Goal: Task Accomplishment & Management: Manage account settings

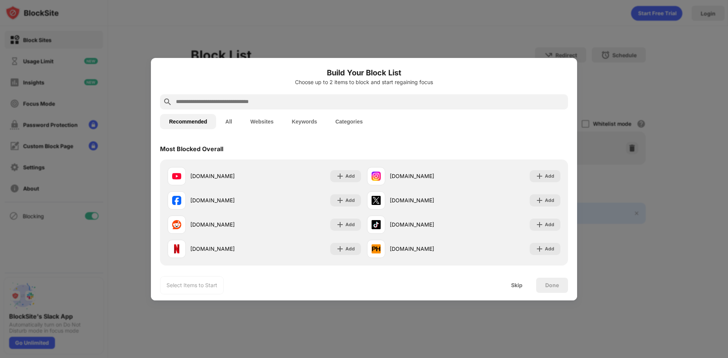
click at [272, 105] on input "text" at bounding box center [370, 101] width 390 height 9
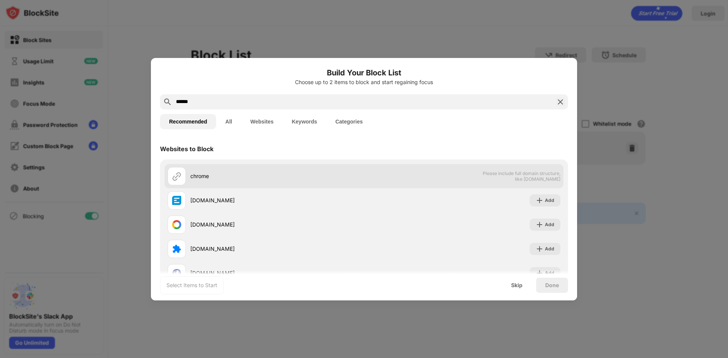
click at [183, 178] on div at bounding box center [177, 176] width 18 height 18
click at [266, 181] on div "chrome" at bounding box center [266, 176] width 197 height 18
click at [488, 178] on span "Please include full domain structure, like [DOMAIN_NAME]" at bounding box center [522, 176] width 78 height 11
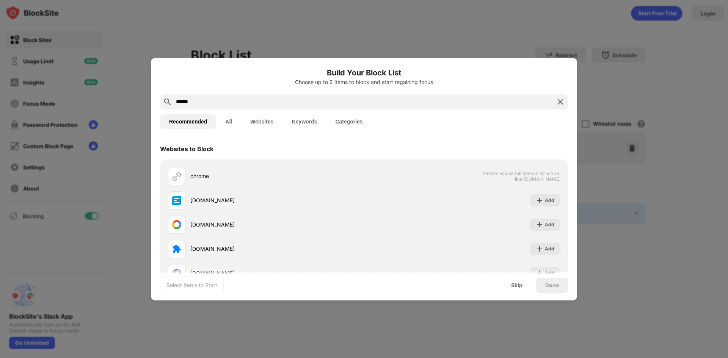
click at [315, 125] on button "Keywords" at bounding box center [305, 121] width 44 height 15
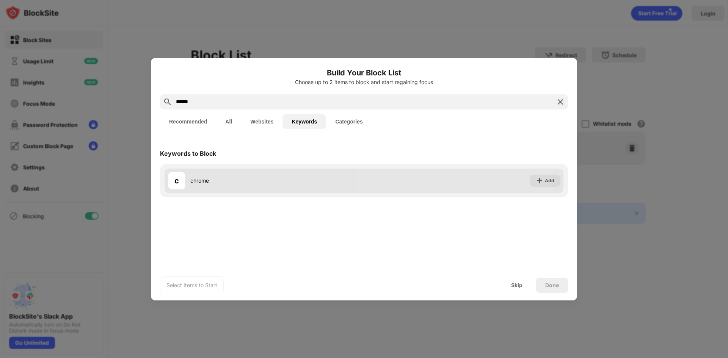
click at [467, 174] on div "c chrome Add" at bounding box center [364, 181] width 399 height 24
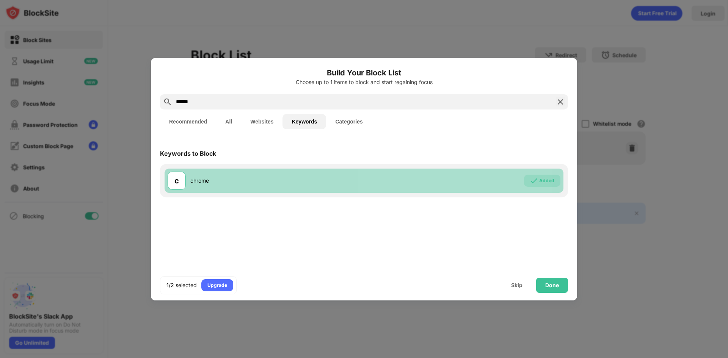
click at [482, 179] on div "c chrome Added" at bounding box center [364, 181] width 399 height 24
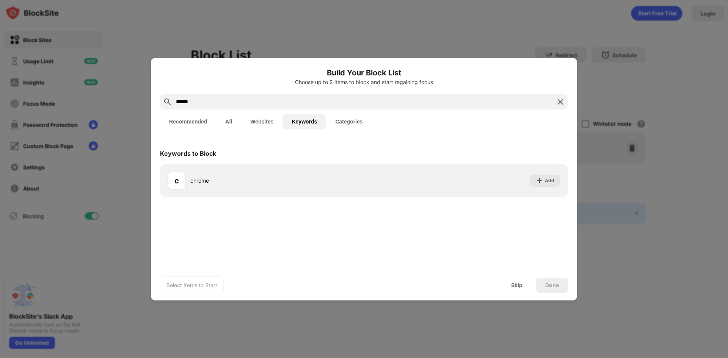
click at [344, 124] on button "Categories" at bounding box center [349, 121] width 46 height 15
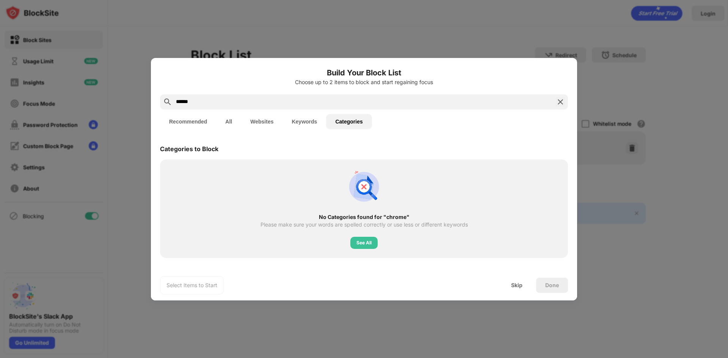
click at [193, 118] on button "Recommended" at bounding box center [188, 121] width 56 height 15
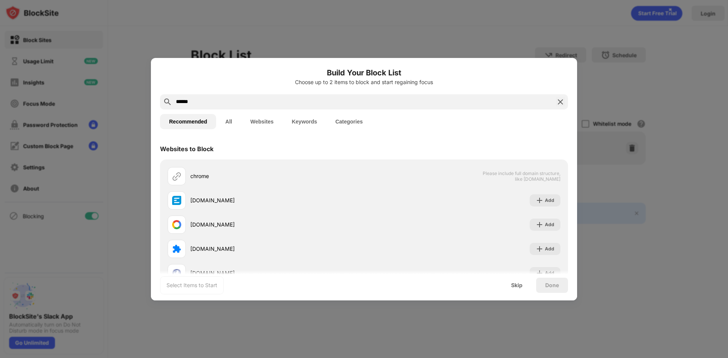
click at [206, 104] on input "******" at bounding box center [364, 101] width 378 height 9
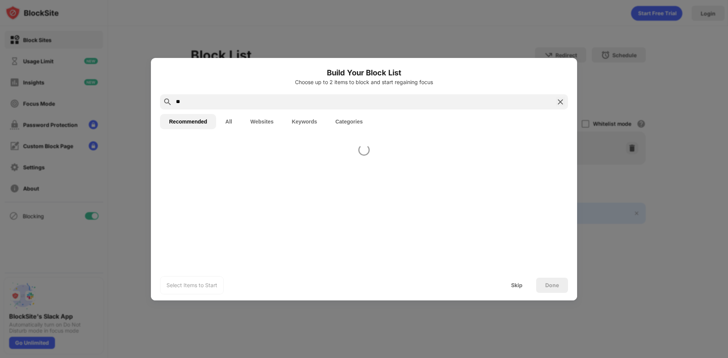
type input "*"
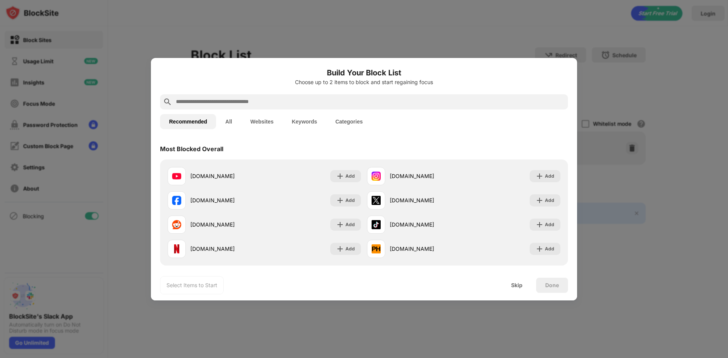
paste input "**********"
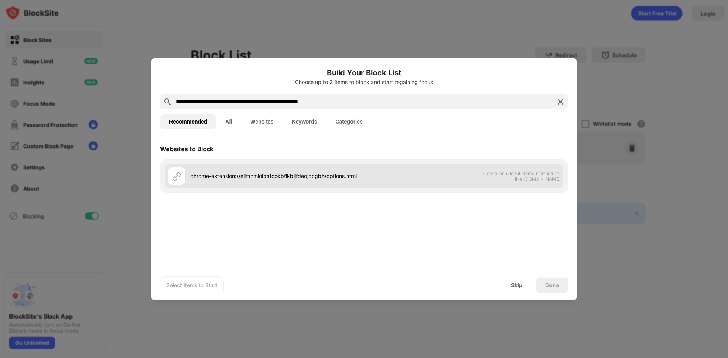
type input "**********"
click at [180, 183] on div at bounding box center [177, 176] width 18 height 18
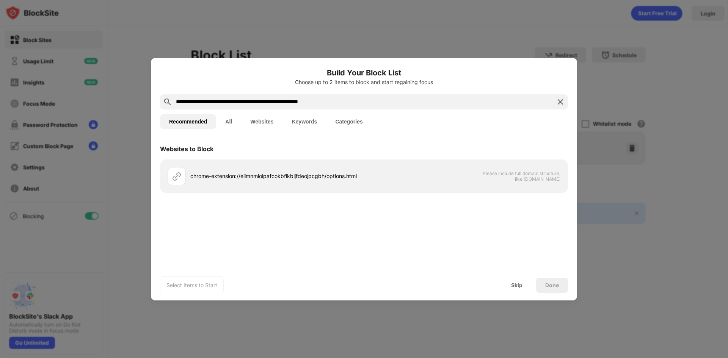
click at [547, 288] on div "Done" at bounding box center [553, 286] width 14 height 6
click at [231, 118] on button "All" at bounding box center [228, 121] width 25 height 15
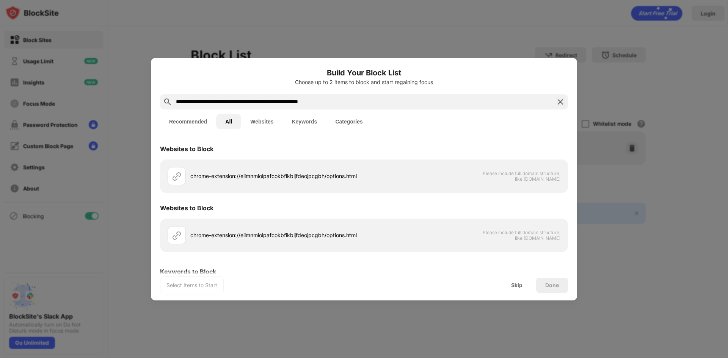
click at [203, 116] on button "Recommended" at bounding box center [188, 121] width 56 height 15
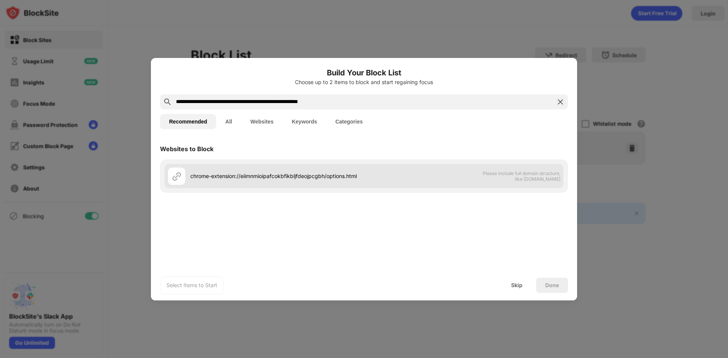
click at [259, 176] on div "chrome-extension://eiimnmioipafcokbfikbljfdeojpcgbh/options.html" at bounding box center [277, 176] width 174 height 8
click at [306, 176] on div "chrome-extension://eiimnmioipafcokbfikbljfdeojpcgbh/options.html" at bounding box center [277, 176] width 174 height 8
click at [308, 175] on div "chrome-extension://eiimnmioipafcokbfikbljfdeojpcgbh/options.html" at bounding box center [277, 176] width 174 height 8
drag, startPoint x: 308, startPoint y: 175, endPoint x: 315, endPoint y: 175, distance: 7.6
click at [308, 175] on div "chrome-extension://eiimnmioipafcokbfikbljfdeojpcgbh/options.html" at bounding box center [277, 176] width 174 height 8
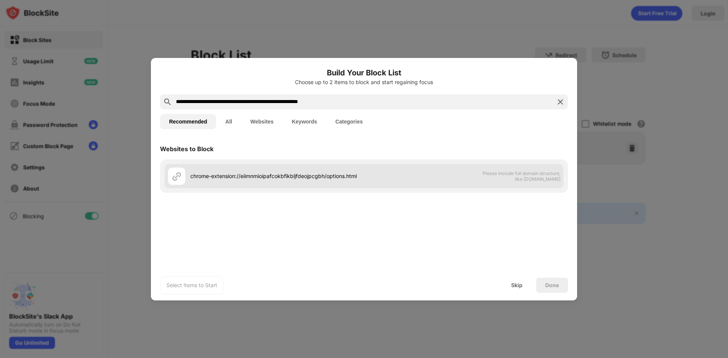
click at [316, 175] on div "chrome-extension://eiimnmioipafcokbfikbljfdeojpcgbh/options.html" at bounding box center [277, 176] width 174 height 8
click at [176, 180] on img at bounding box center [176, 176] width 9 height 9
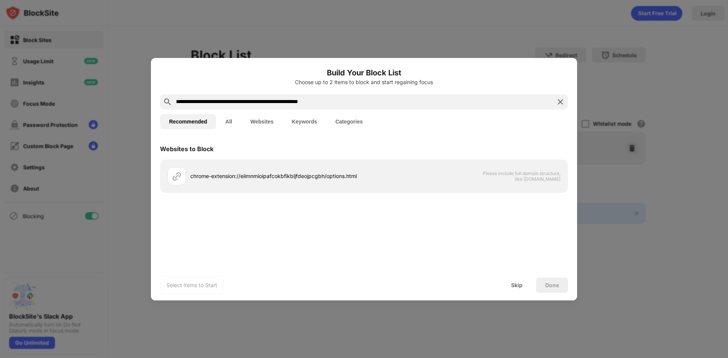
click at [199, 126] on button "Recommended" at bounding box center [188, 121] width 56 height 15
click at [239, 123] on button "All" at bounding box center [228, 121] width 25 height 15
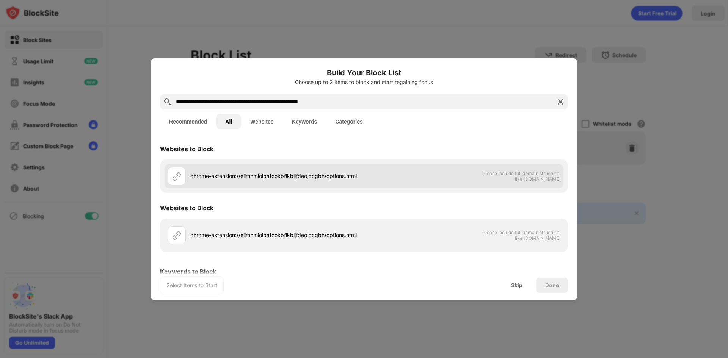
click at [466, 182] on div "chrome-extension://eiimnmioipafcokbfikbljfdeojpcgbh/options.html Please include…" at bounding box center [364, 176] width 399 height 24
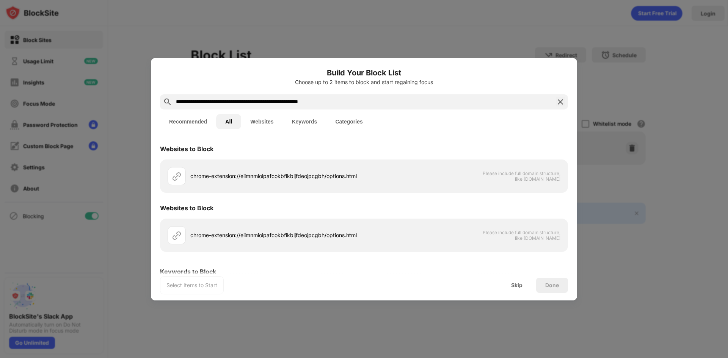
drag, startPoint x: 547, startPoint y: 291, endPoint x: 547, endPoint y: 287, distance: 3.9
click at [547, 289] on div "Done" at bounding box center [552, 285] width 32 height 15
click at [547, 287] on div "Done" at bounding box center [553, 286] width 14 height 6
click at [349, 104] on input "**********" at bounding box center [364, 101] width 378 height 9
click at [253, 125] on button "Websites" at bounding box center [261, 121] width 41 height 15
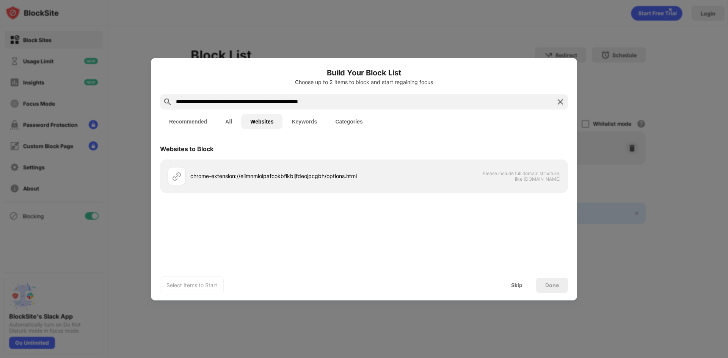
click at [295, 119] on button "Keywords" at bounding box center [305, 121] width 44 height 15
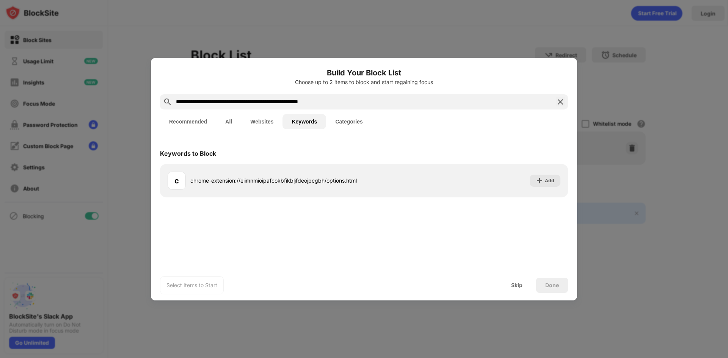
click at [351, 121] on button "Categories" at bounding box center [349, 121] width 46 height 15
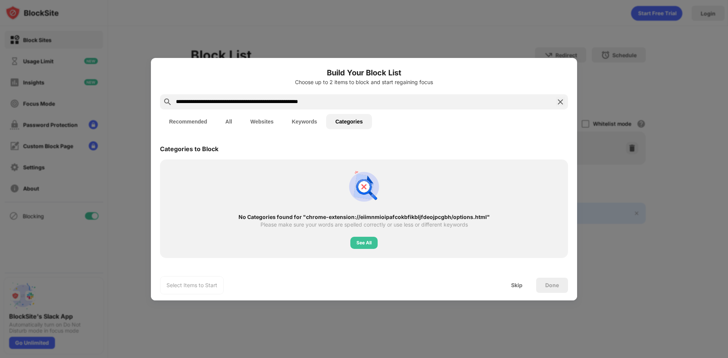
click at [319, 121] on button "Keywords" at bounding box center [305, 121] width 44 height 15
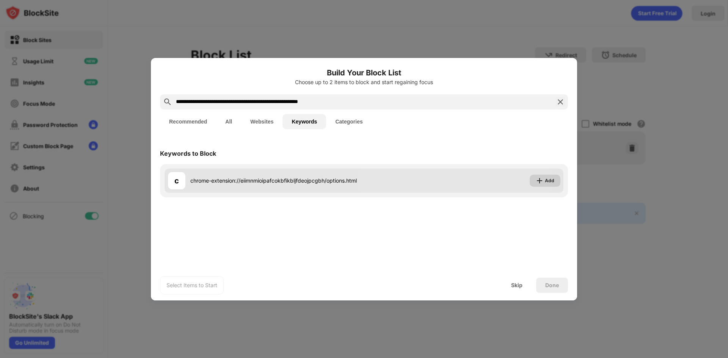
click at [542, 180] on img at bounding box center [540, 181] width 8 height 8
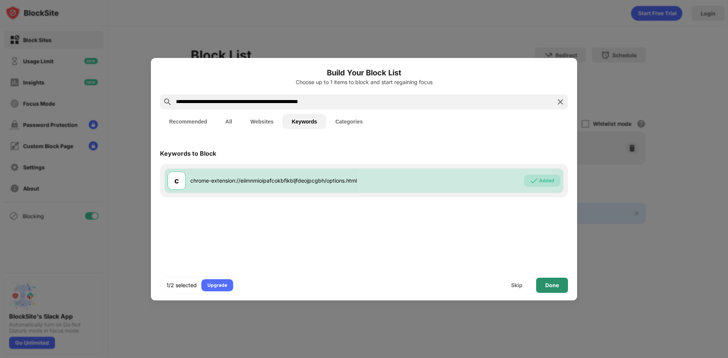
click at [550, 284] on div "Done" at bounding box center [553, 286] width 14 height 6
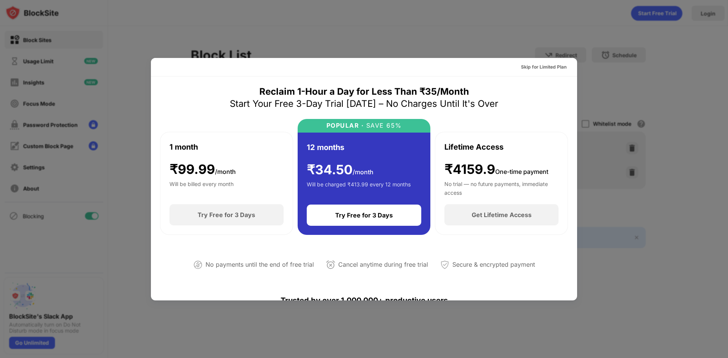
click at [616, 259] on div at bounding box center [364, 179] width 728 height 358
click at [541, 66] on div "Skip for Limited Plan" at bounding box center [544, 67] width 46 height 8
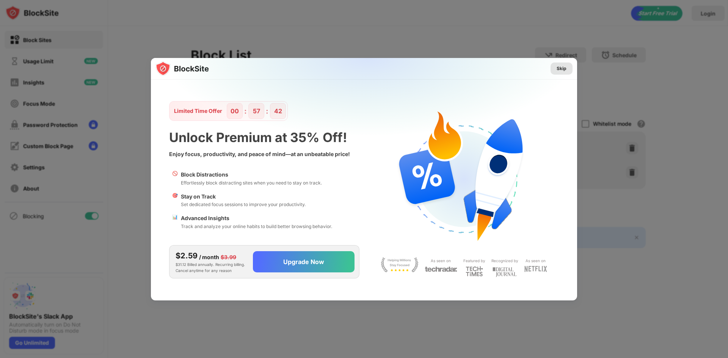
click at [559, 66] on div "Skip" at bounding box center [562, 69] width 10 height 8
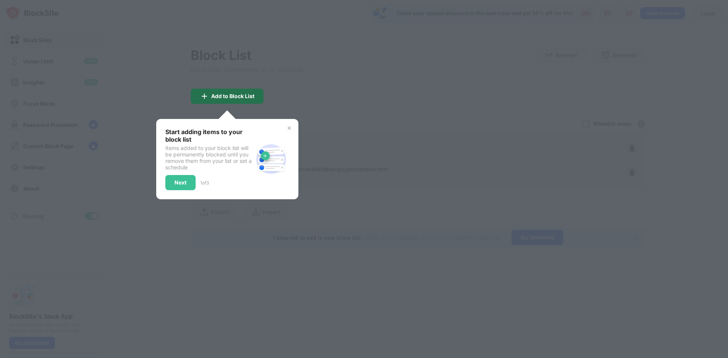
click at [230, 98] on div "Add to Block List" at bounding box center [232, 96] width 43 height 6
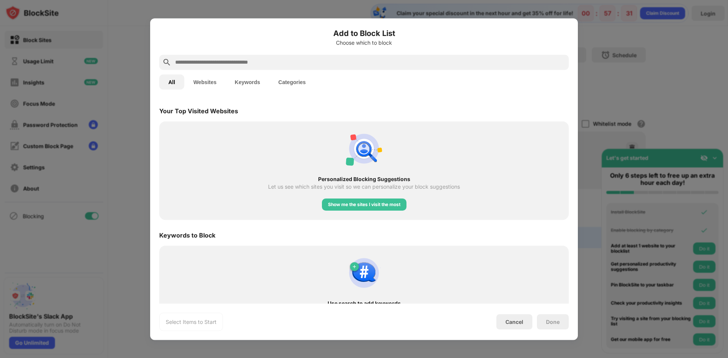
scroll to position [282, 0]
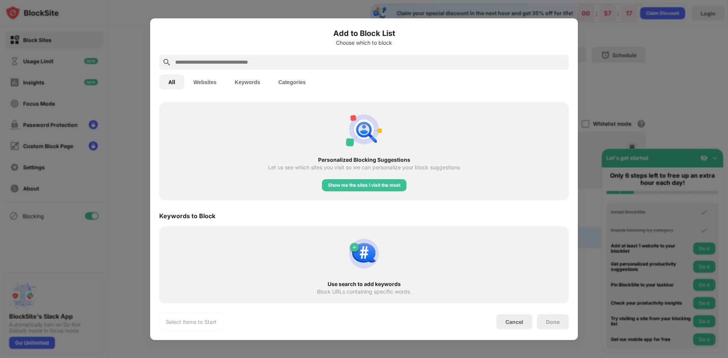
click at [256, 75] on button "Keywords" at bounding box center [248, 81] width 44 height 15
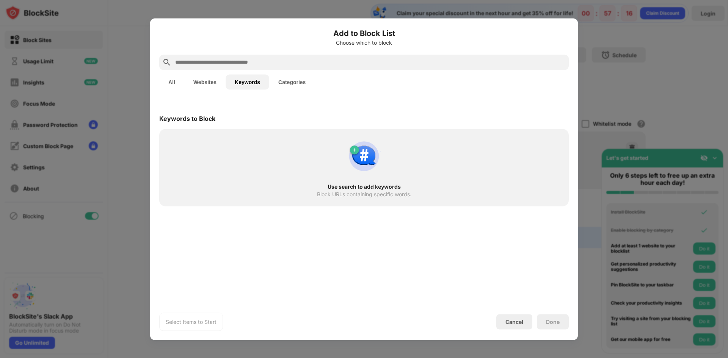
click at [254, 79] on button "Keywords" at bounding box center [248, 81] width 44 height 15
click at [522, 320] on div "Cancel" at bounding box center [515, 322] width 18 height 6
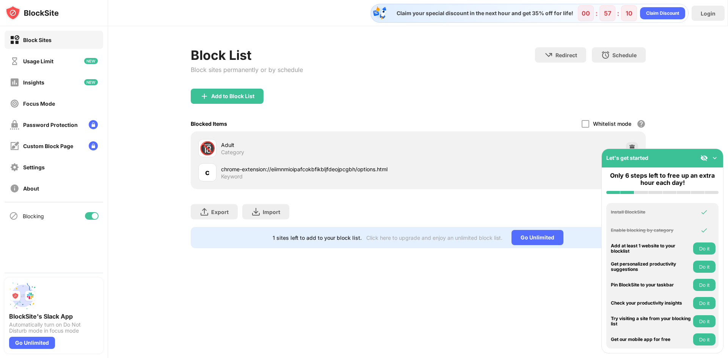
click at [718, 158] on img at bounding box center [715, 158] width 8 height 8
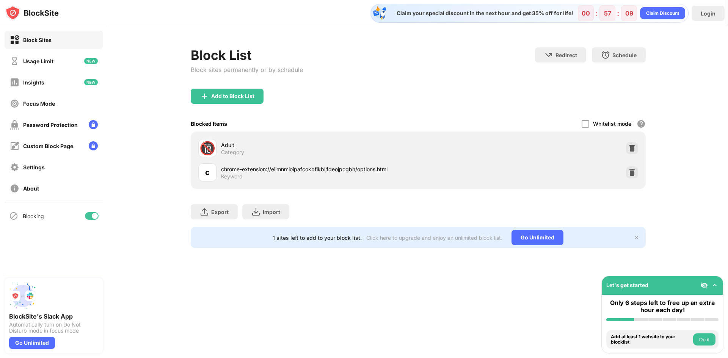
drag, startPoint x: 224, startPoint y: 172, endPoint x: 241, endPoint y: 168, distance: 17.3
click at [269, 168] on div "chrome-extension://eiimnmioipafcokbfikbljfdeojpcgbh/options.html" at bounding box center [319, 169] width 197 height 8
drag, startPoint x: 219, startPoint y: 169, endPoint x: 354, endPoint y: 170, distance: 135.4
click at [348, 171] on div "c chrome-extension://eiimnmioipafcokbfikbljfdeojpcgbh/options.html Keyword" at bounding box center [308, 173] width 220 height 18
click at [202, 96] on img at bounding box center [204, 96] width 9 height 9
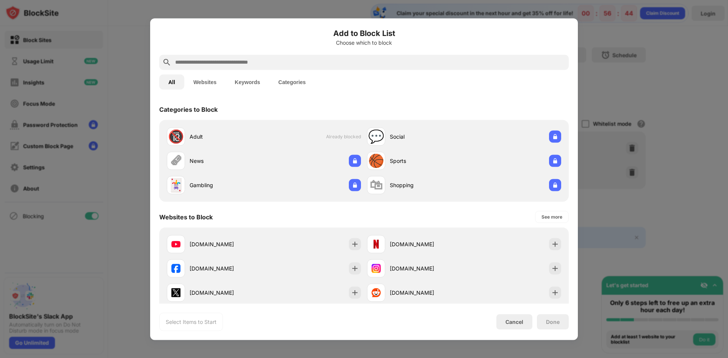
paste input "**********"
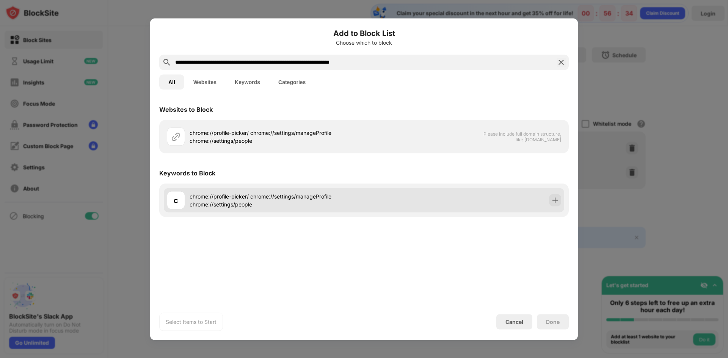
click at [339, 197] on div "chrome://profile-picker/ chrome://settings/manageProfile chrome://settings/peop…" at bounding box center [277, 200] width 175 height 16
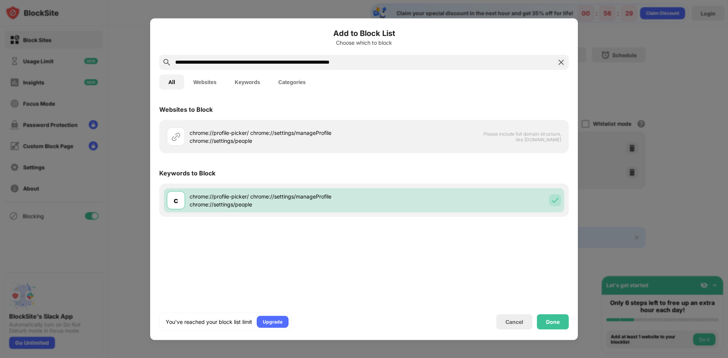
drag, startPoint x: 227, startPoint y: 64, endPoint x: 436, endPoint y: 60, distance: 209.1
click at [436, 60] on input "**********" at bounding box center [364, 62] width 379 height 9
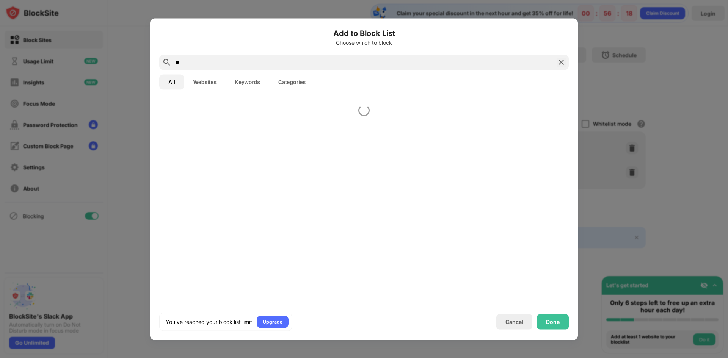
type input "*"
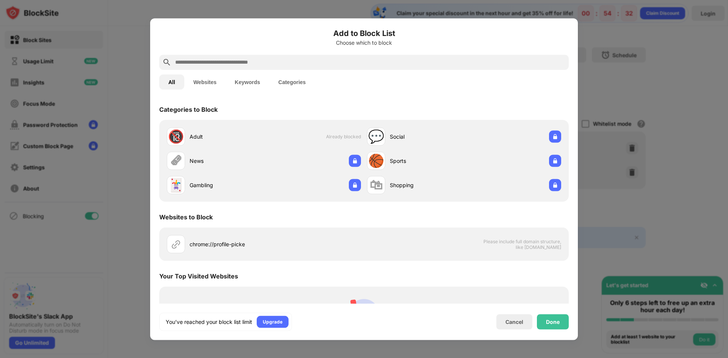
drag, startPoint x: 133, startPoint y: 91, endPoint x: 299, endPoint y: 216, distance: 207.5
click at [133, 92] on div at bounding box center [364, 179] width 728 height 358
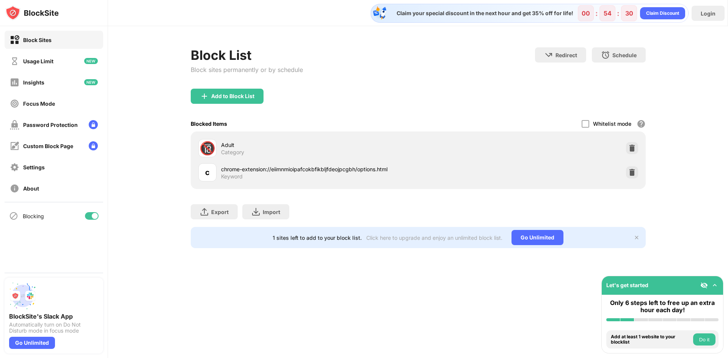
click at [60, 36] on div "Block Sites" at bounding box center [54, 40] width 99 height 18
click at [233, 98] on div "Add to Block List" at bounding box center [232, 96] width 43 height 6
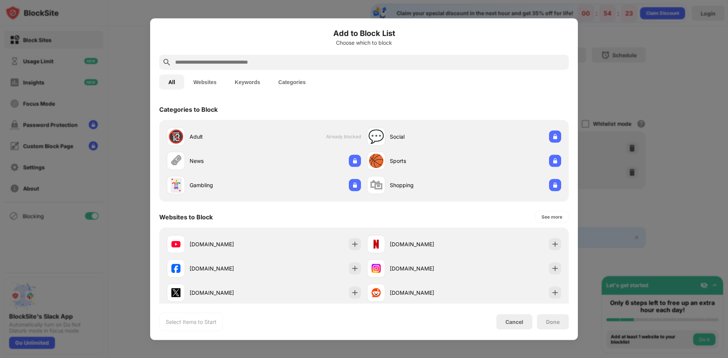
paste input "**********"
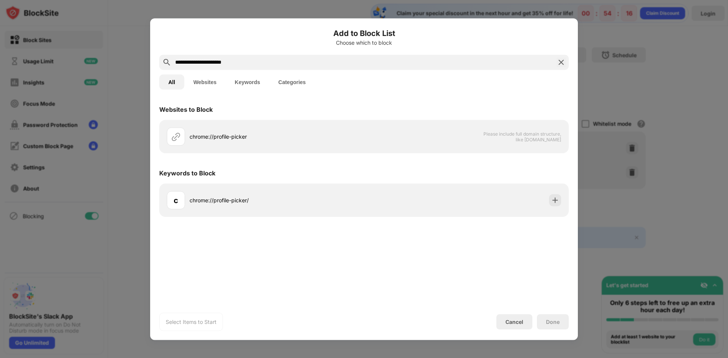
type input "**********"
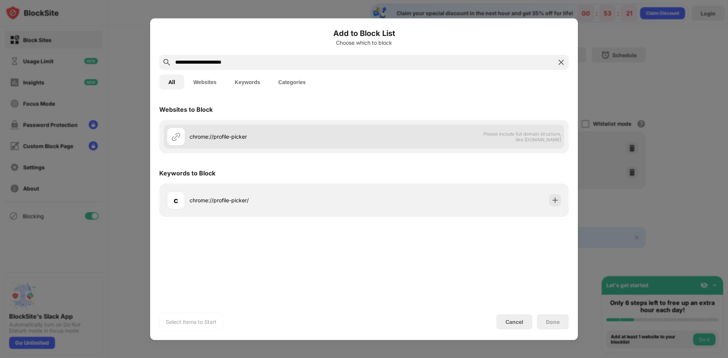
click at [219, 137] on div "chrome://profile-picker" at bounding box center [277, 137] width 175 height 8
click at [169, 132] on div at bounding box center [176, 136] width 18 height 18
click at [173, 133] on img at bounding box center [175, 136] width 9 height 9
click at [174, 133] on img at bounding box center [175, 136] width 9 height 9
drag, startPoint x: 503, startPoint y: 134, endPoint x: 520, endPoint y: 135, distance: 17.9
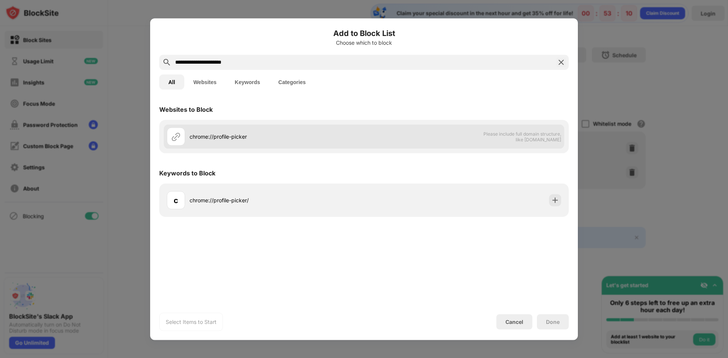
click at [520, 135] on span "Please include full domain structure, like [DOMAIN_NAME]" at bounding box center [522, 136] width 78 height 11
